Goal: Information Seeking & Learning: Learn about a topic

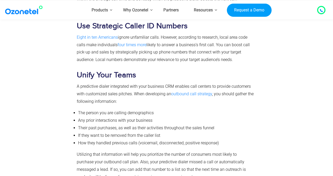
scroll to position [1521, 0]
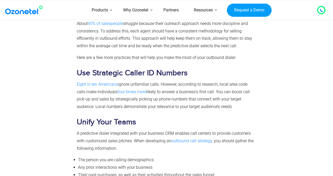
click at [179, 85] on span "ignore unfamiliar calls. However, according to research, local area code calls …" at bounding box center [162, 88] width 171 height 12
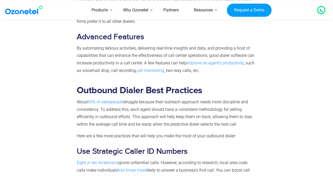
scroll to position [1438, 0]
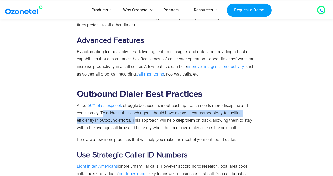
drag, startPoint x: 100, startPoint y: 113, endPoint x: 133, endPoint y: 121, distance: 33.5
click at [133, 121] on span "struggle because their outreach approach needs more discipline and consistency.…" at bounding box center [164, 116] width 175 height 27
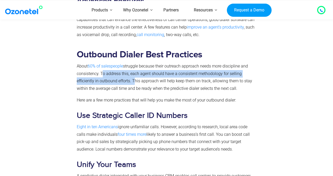
scroll to position [1478, 0]
click at [168, 118] on b "Use Strategic Caller ID Numbers" at bounding box center [132, 115] width 111 height 9
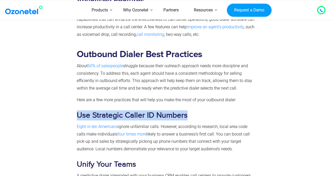
drag, startPoint x: 188, startPoint y: 115, endPoint x: 76, endPoint y: 112, distance: 112.5
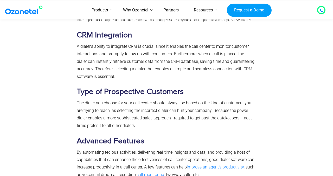
scroll to position [1337, 0]
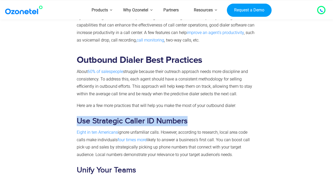
copy b "Use Strategic Caller ID Numbers"
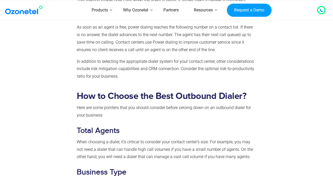
scroll to position [1095, 0]
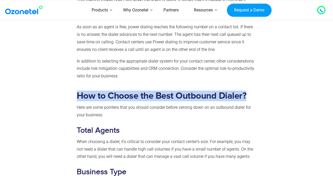
drag, startPoint x: 77, startPoint y: 94, endPoint x: 246, endPoint y: 96, distance: 168.6
click at [246, 96] on b "How to Choose the Best Outbound Dialer?" at bounding box center [162, 96] width 170 height 9
copy b "How to Choose the Best Outbound Dialer?"
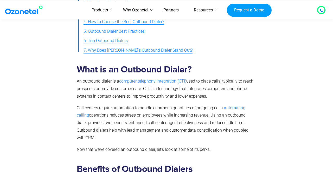
scroll to position [336, 0]
